Goal: Find specific page/section: Find specific page/section

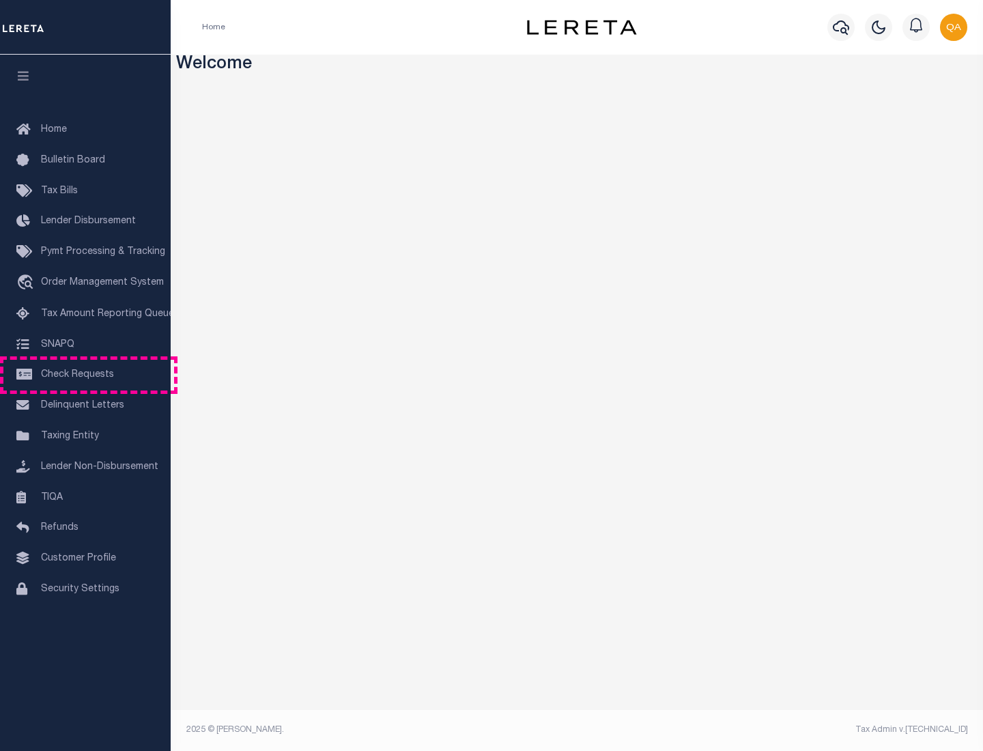
click at [85, 375] on span "Check Requests" at bounding box center [77, 375] width 73 height 10
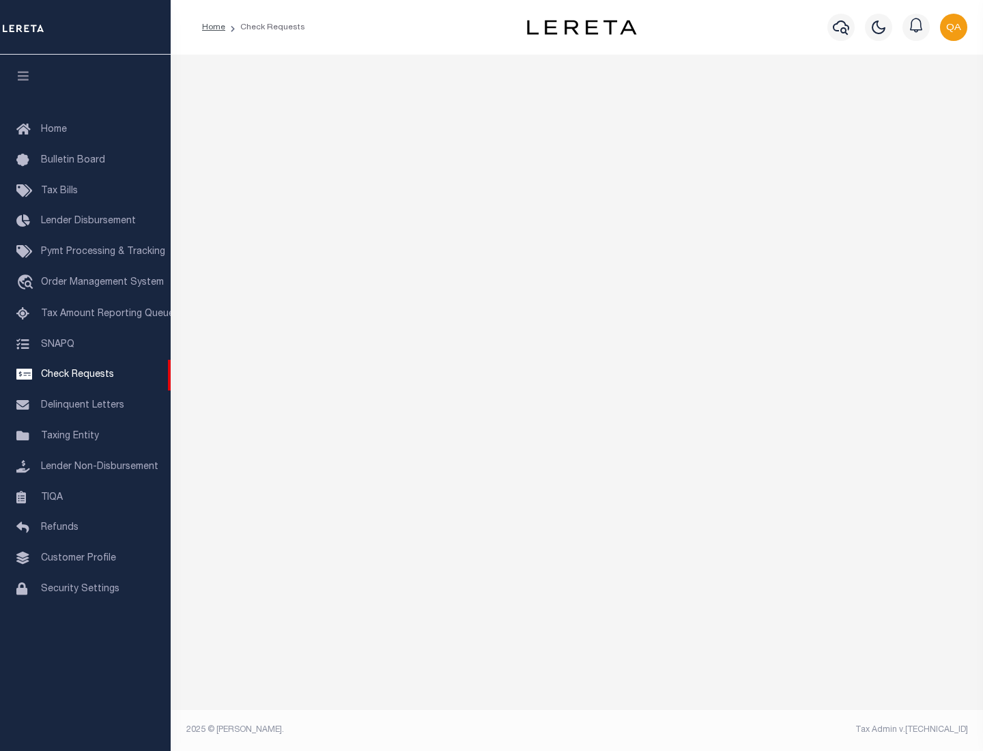
select select "50"
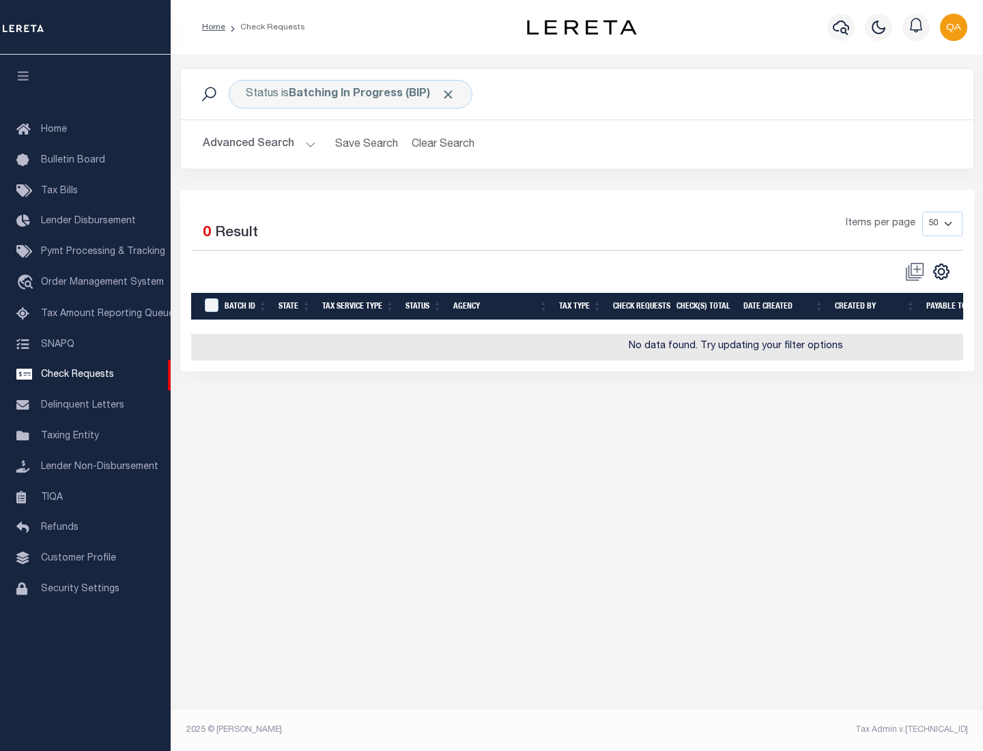
click at [448, 94] on span "Click to Remove" at bounding box center [448, 94] width 14 height 14
